Goal: Find specific page/section: Find specific page/section

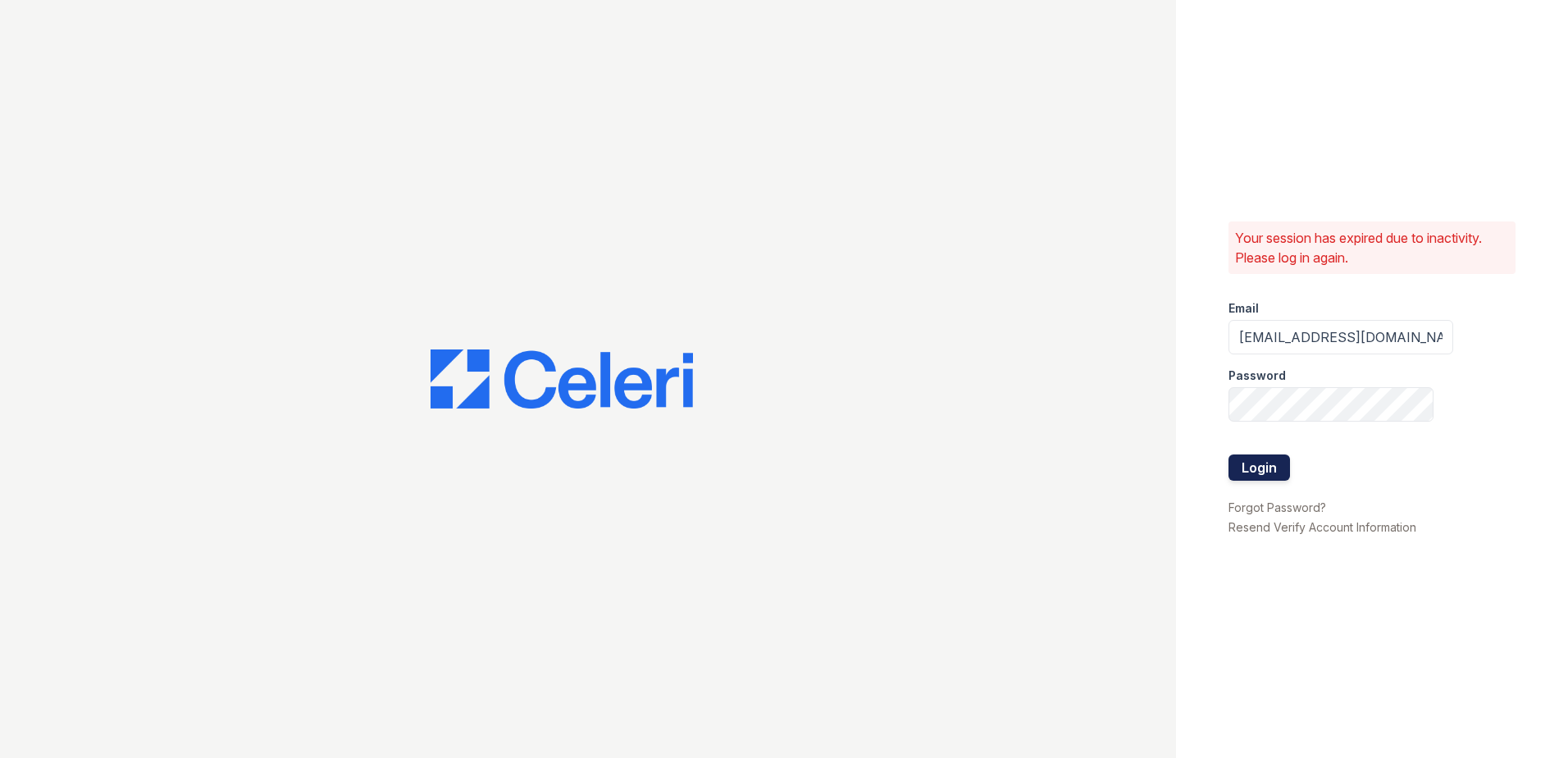
click at [1283, 468] on button "Login" at bounding box center [1260, 468] width 61 height 26
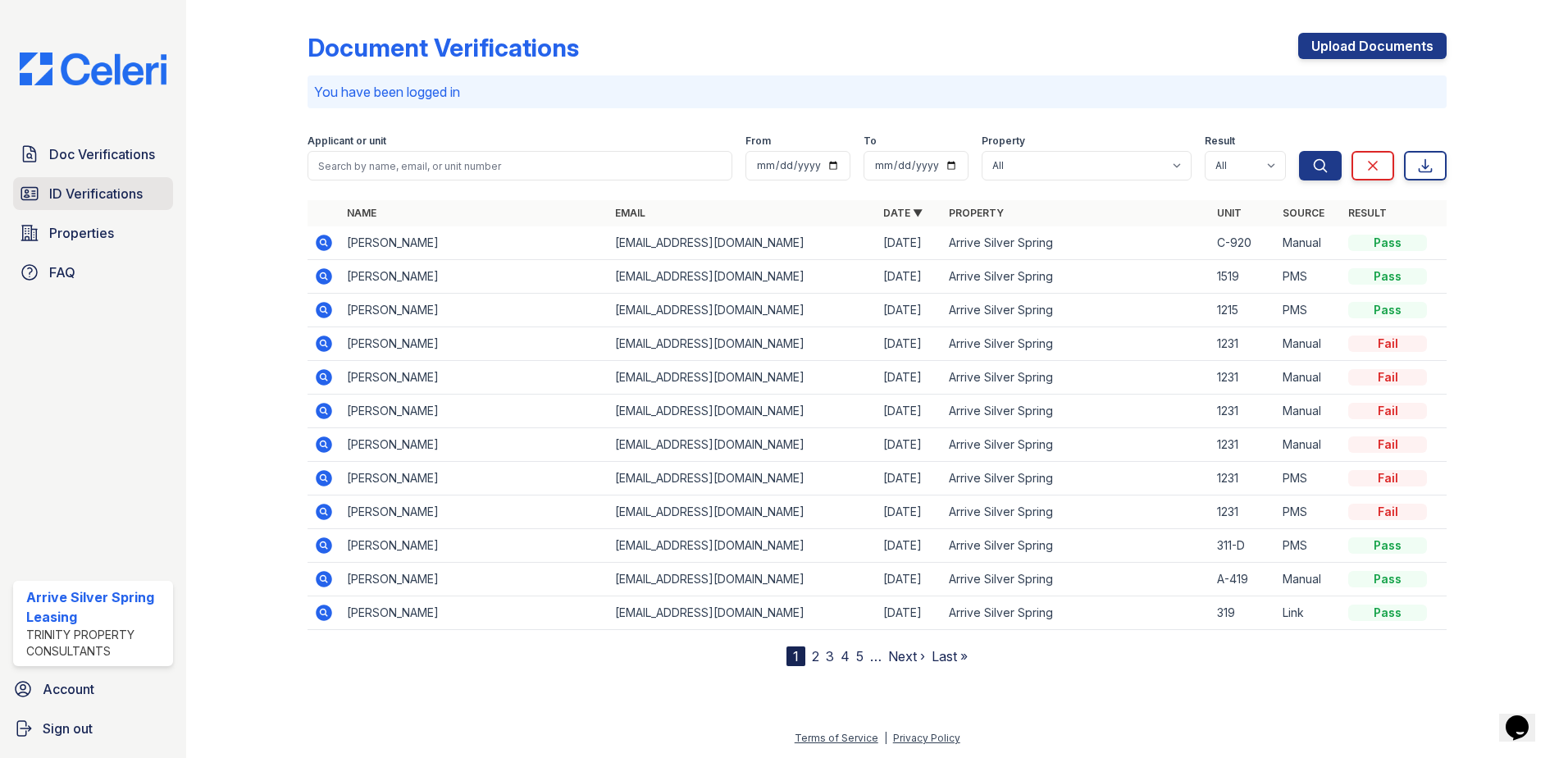
drag, startPoint x: 51, startPoint y: 142, endPoint x: 157, endPoint y: 204, distance: 122.8
click at [51, 142] on link "Doc Verifications" at bounding box center [93, 155] width 160 height 33
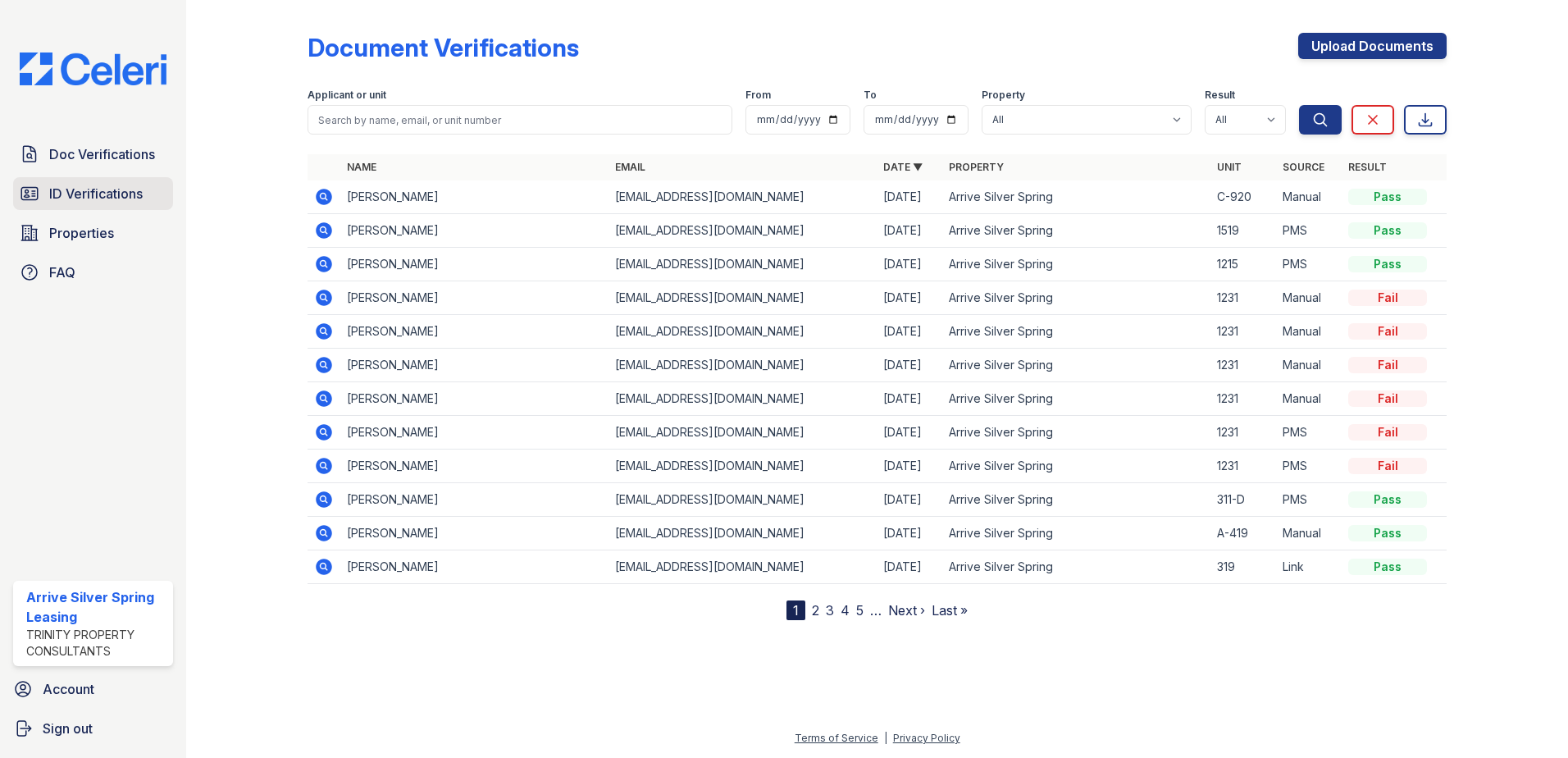
click at [122, 194] on span "ID Verifications" at bounding box center [96, 194] width 93 height 20
